Goal: Task Accomplishment & Management: Use online tool/utility

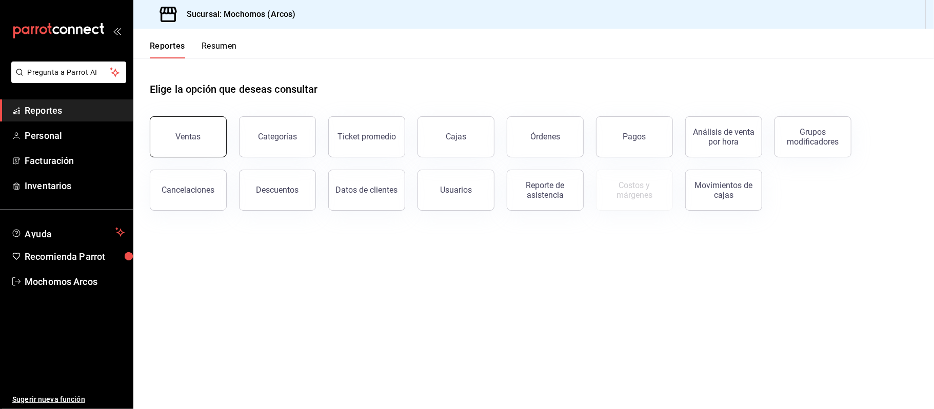
click at [198, 130] on button "Ventas" at bounding box center [188, 136] width 77 height 41
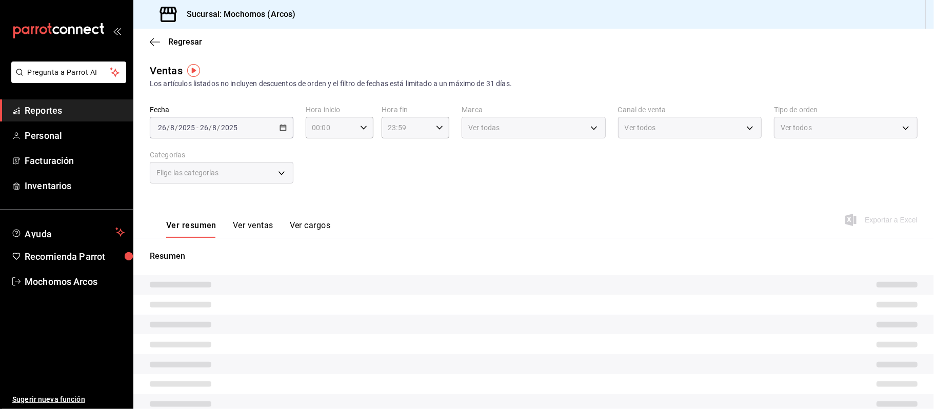
click at [267, 131] on div "[DATE] [DATE] - [DATE] [DATE]" at bounding box center [222, 128] width 144 height 22
click at [305, 146] on div "Fecha [DATE] [DATE] - [DATE] [DATE] Hora inicio 00:00 Hora inicio Hora fin 23:5…" at bounding box center [534, 151] width 768 height 90
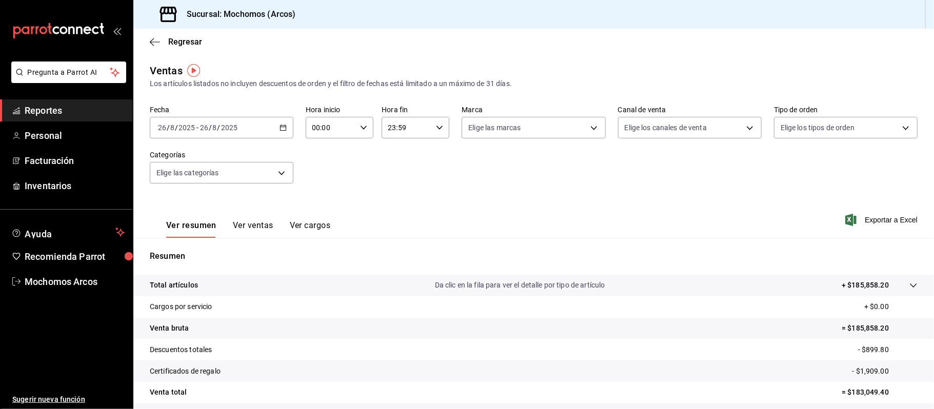
click at [282, 129] on icon "button" at bounding box center [283, 127] width 7 height 7
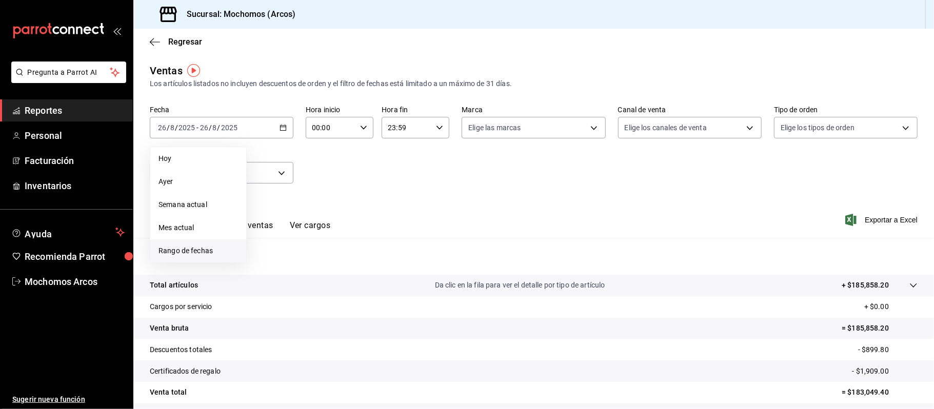
click at [203, 249] on span "Rango de fechas" at bounding box center [199, 251] width 80 height 11
click at [300, 288] on div "28 29 30 31 1 2 3 4 5 6 7 8 9 10 11 12 13 14 15 16 17 18 19 20 21 22 23 24 25 2…" at bounding box center [322, 241] width 127 height 109
click at [300, 287] on div "28 29 30 31 1 2 3 4 5 6 7 8 9 10 11 12 13 14 15 16 17 18 19 20 21 22 23 24 25 2…" at bounding box center [322, 241] width 127 height 109
click at [189, 253] on span "Rango de fechas" at bounding box center [199, 251] width 80 height 11
click at [189, 243] on li "Rango de fechas" at bounding box center [198, 251] width 96 height 23
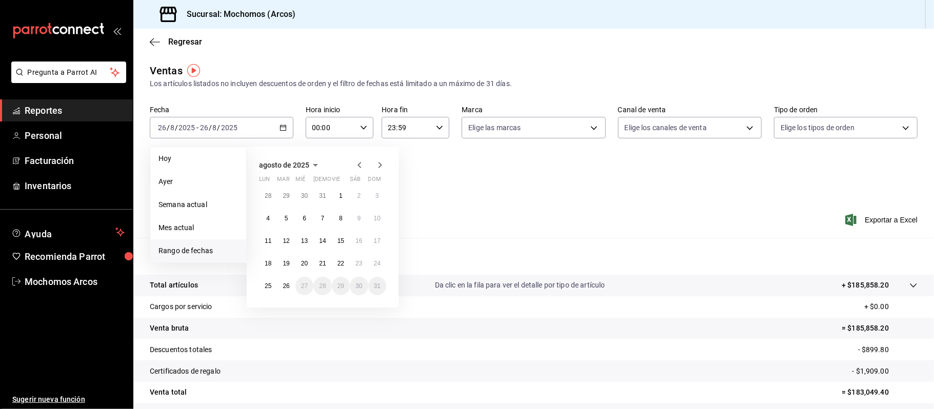
click at [189, 243] on li "Rango de fechas" at bounding box center [198, 251] width 96 height 23
click at [290, 290] on button "26" at bounding box center [286, 286] width 18 height 18
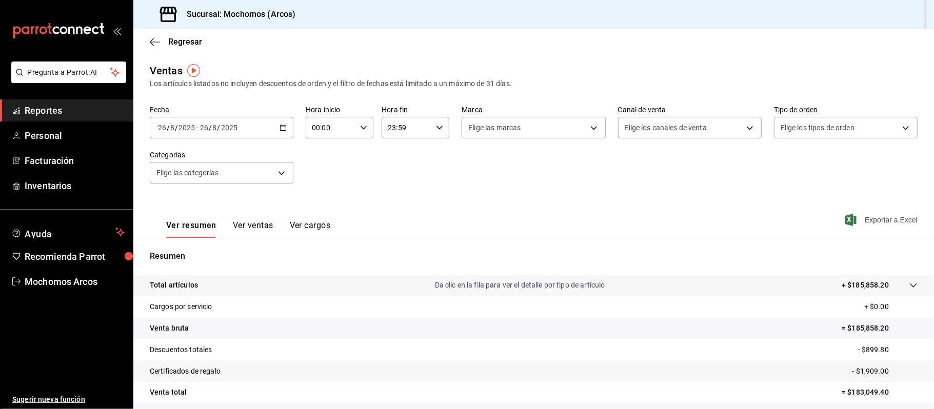
click at [878, 222] on span "Exportar a Excel" at bounding box center [883, 220] width 70 height 12
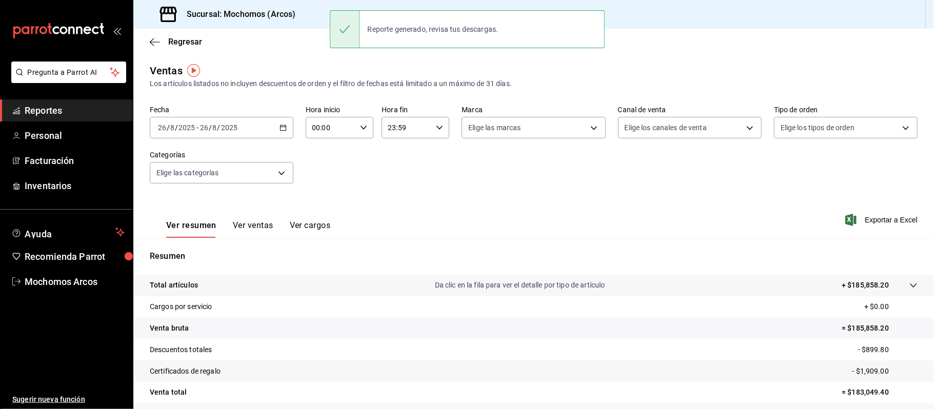
click at [362, 127] on icon "button" at bounding box center [363, 127] width 7 height 7
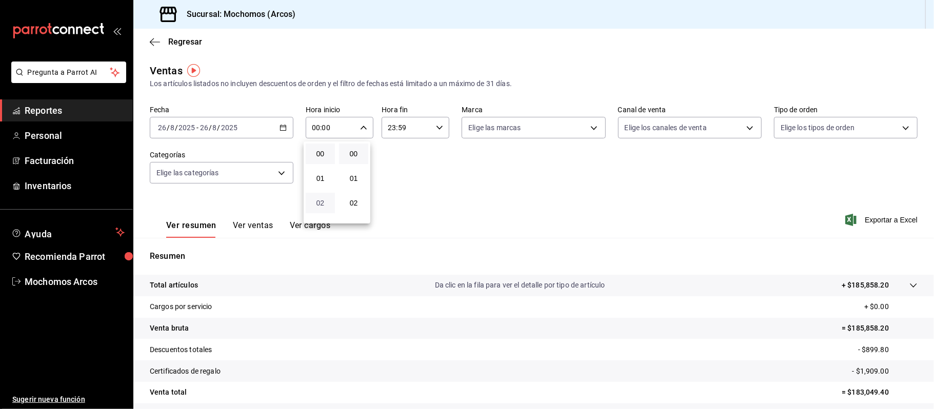
click at [323, 202] on span "02" at bounding box center [320, 203] width 17 height 8
click at [319, 219] on button "03" at bounding box center [320, 228] width 29 height 21
click at [325, 172] on button "01" at bounding box center [320, 178] width 29 height 21
click at [364, 127] on div at bounding box center [467, 204] width 934 height 409
click at [362, 127] on \(Stroke\) "button" at bounding box center [364, 128] width 6 height 4
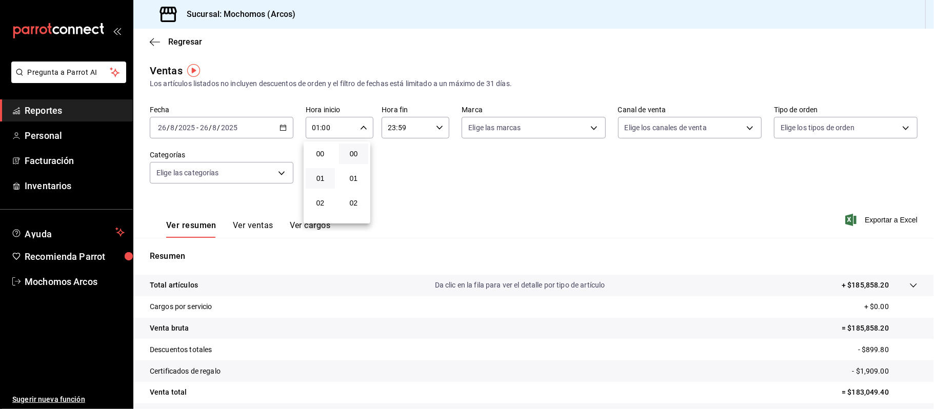
scroll to position [25, 0]
click at [317, 199] on span "03" at bounding box center [320, 203] width 17 height 8
type input "03:00"
click at [893, 220] on div at bounding box center [467, 204] width 934 height 409
click at [780, 275] on tr "Total artículos Da clic en la fila para ver el detalle por tipo de artículo + $…" at bounding box center [533, 286] width 801 height 22
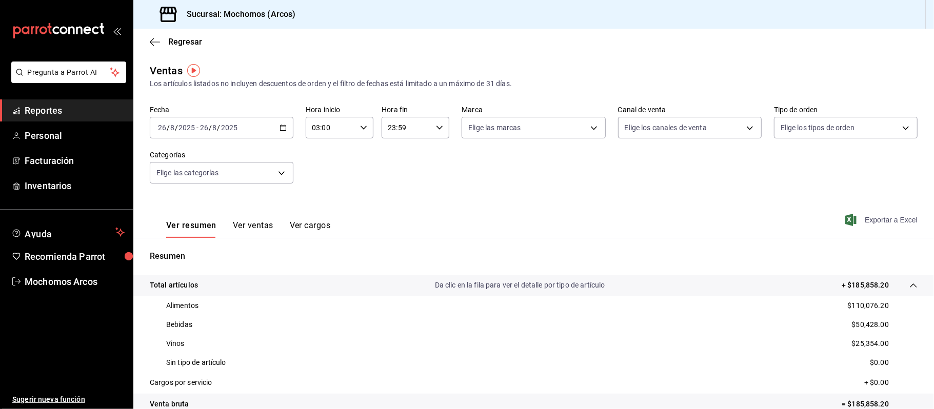
click at [864, 222] on span "Exportar a Excel" at bounding box center [883, 220] width 70 height 12
click at [280, 129] on icon "button" at bounding box center [283, 127] width 7 height 7
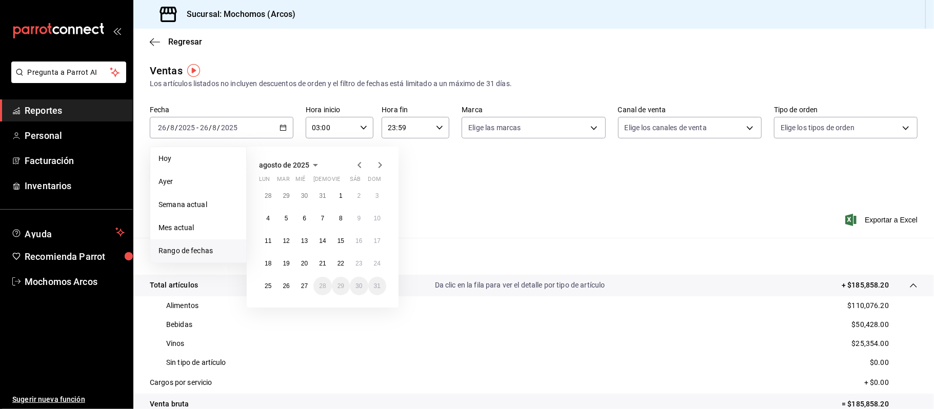
click at [191, 249] on span "Rango de fechas" at bounding box center [199, 251] width 80 height 11
click at [291, 287] on button "26" at bounding box center [286, 286] width 18 height 18
click at [308, 286] on button "27" at bounding box center [305, 286] width 18 height 18
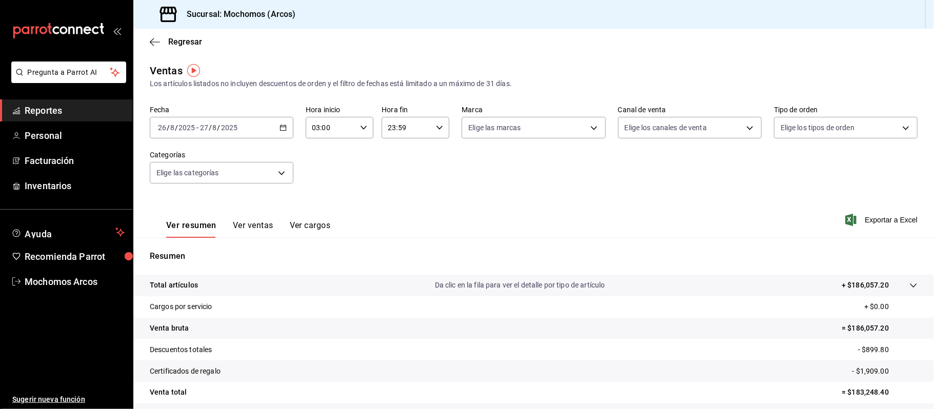
click at [436, 126] on icon "button" at bounding box center [439, 127] width 7 height 7
click at [394, 200] on span "02" at bounding box center [395, 203] width 17 height 8
click at [428, 155] on span "00" at bounding box center [428, 154] width 17 height 8
type input "02:00"
click at [894, 218] on div at bounding box center [467, 204] width 934 height 409
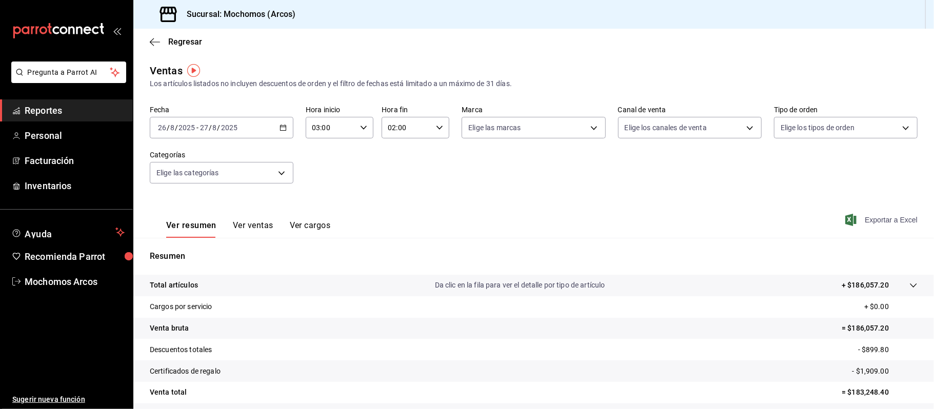
click at [879, 221] on span "Exportar a Excel" at bounding box center [883, 220] width 70 height 12
click at [50, 107] on span "Reportes" at bounding box center [75, 111] width 100 height 14
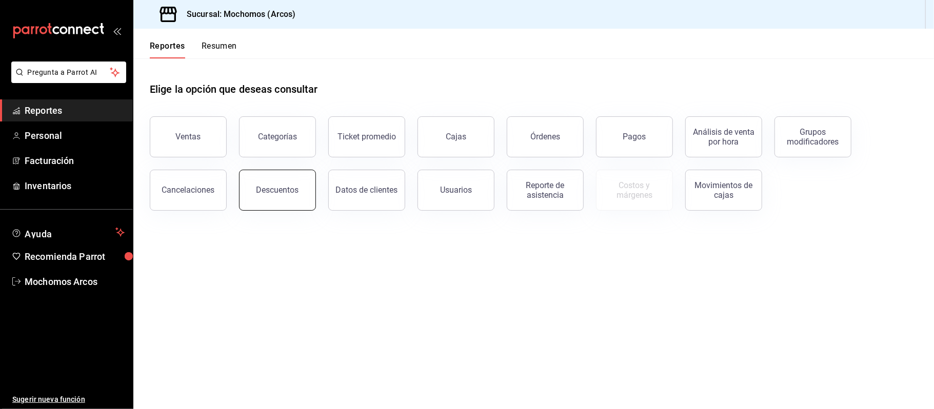
click at [255, 179] on button "Descuentos" at bounding box center [277, 190] width 77 height 41
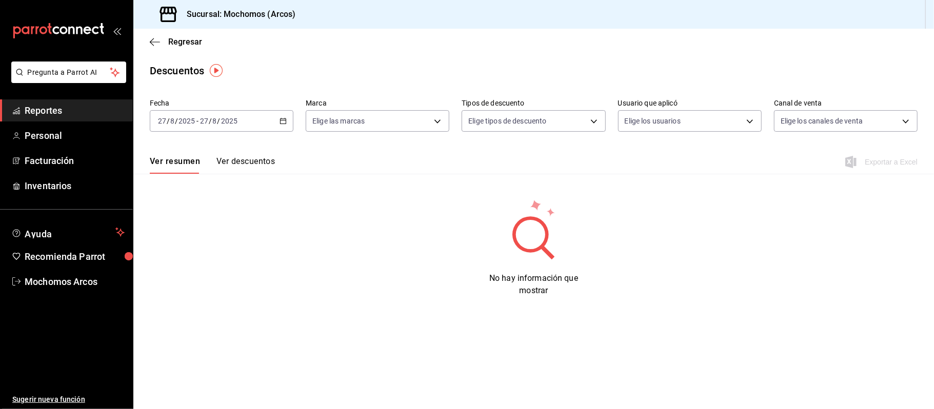
click at [287, 122] on div "[DATE] [DATE] - [DATE] [DATE]" at bounding box center [222, 121] width 144 height 22
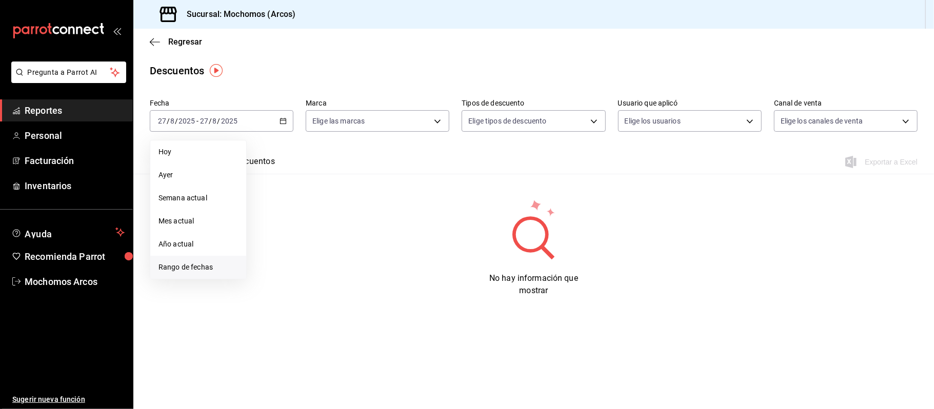
click at [197, 262] on span "Rango de fechas" at bounding box center [199, 267] width 80 height 11
drag, startPoint x: 288, startPoint y: 281, endPoint x: 300, endPoint y: 280, distance: 12.4
click at [300, 280] on div "28 29 30 31 1 2 3 4 5 6 7 8 9 10 11 12 13 14 15 16 17 18 19 20 21 22 23 24 25 2…" at bounding box center [322, 234] width 127 height 109
click at [283, 280] on abbr "26" at bounding box center [286, 279] width 7 height 7
click at [298, 279] on button "27" at bounding box center [305, 279] width 18 height 18
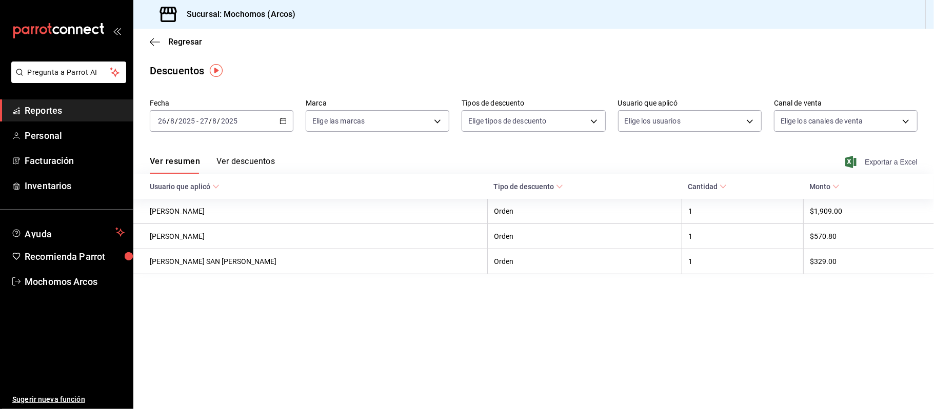
click at [872, 159] on span "Exportar a Excel" at bounding box center [883, 162] width 70 height 12
